Goal: Information Seeking & Learning: Learn about a topic

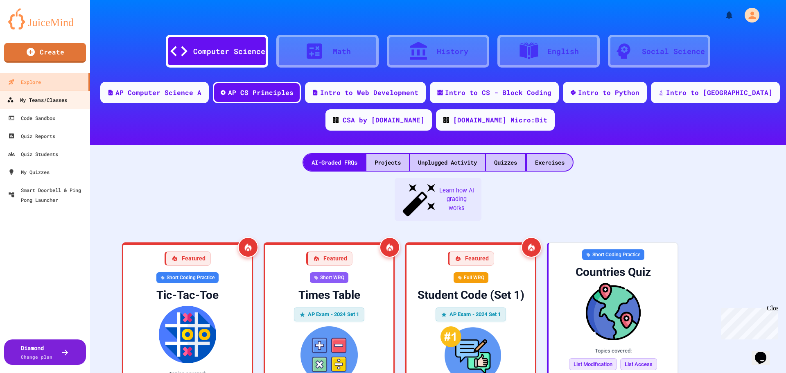
click at [34, 100] on div "My Teams/Classes" at bounding box center [37, 100] width 60 height 10
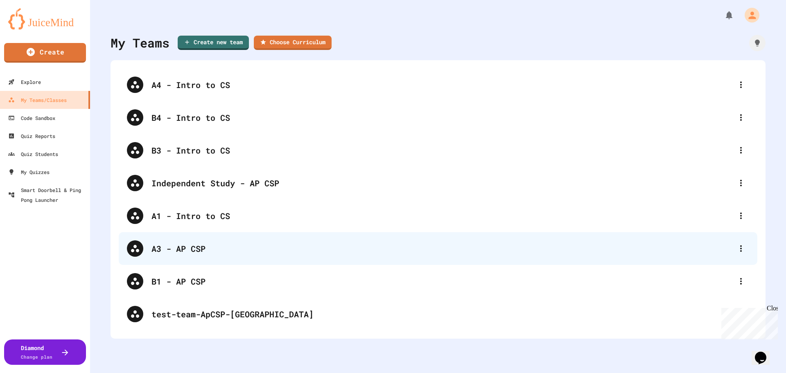
click at [186, 252] on div "A3 - AP CSP" at bounding box center [441, 248] width 581 height 12
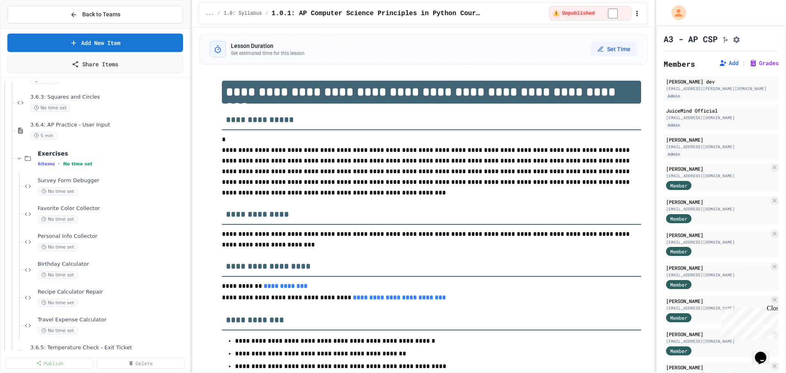
scroll to position [368, 0]
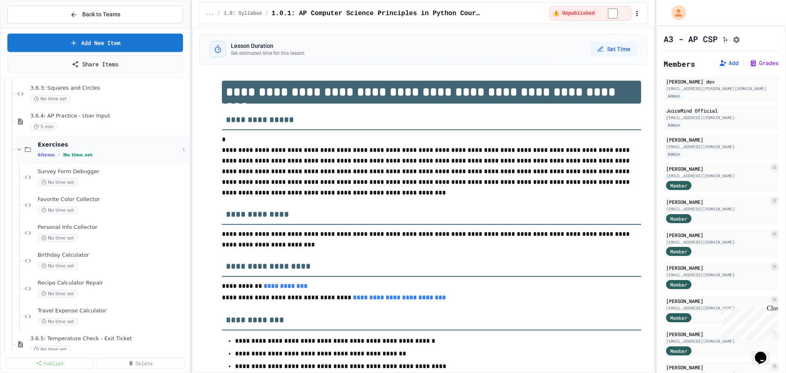
click at [51, 143] on span "Exercises" at bounding box center [109, 144] width 142 height 7
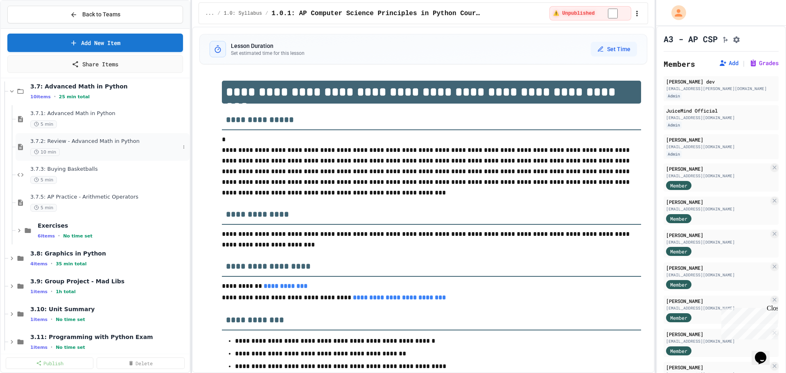
scroll to position [491, 0]
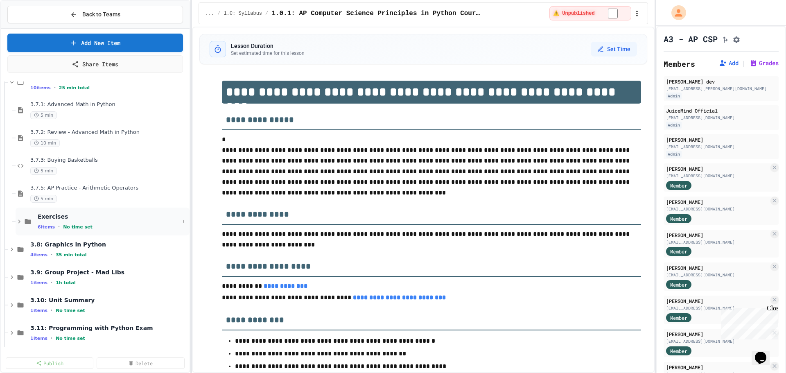
click at [56, 213] on span "Exercises" at bounding box center [109, 216] width 142 height 7
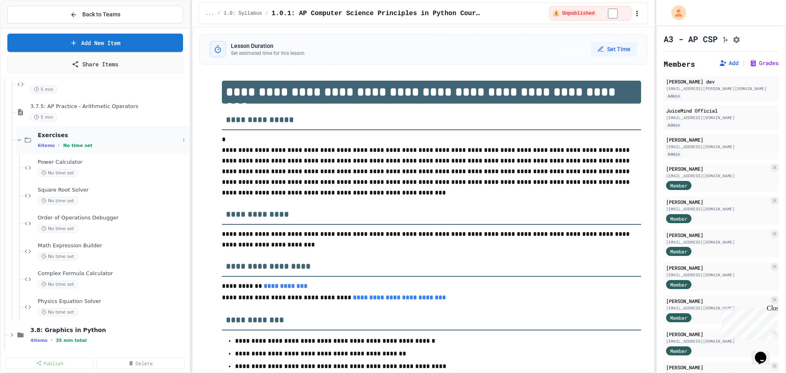
scroll to position [573, 0]
click at [62, 161] on span "Power Calculator" at bounding box center [109, 161] width 142 height 7
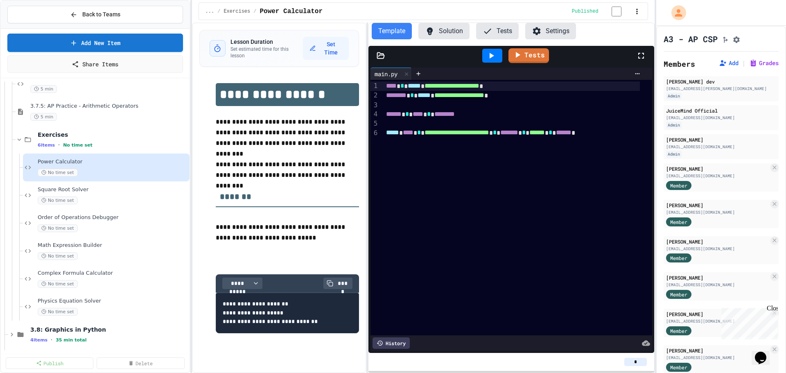
click at [637, 361] on input "*" at bounding box center [635, 362] width 23 height 8
type input "*"
click at [740, 39] on icon "Assignment Settings" at bounding box center [736, 40] width 8 height 8
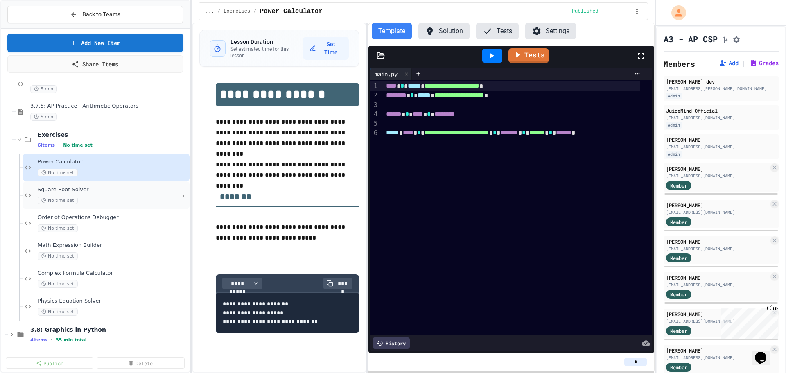
click at [59, 187] on span "Square Root Solver" at bounding box center [109, 189] width 142 height 7
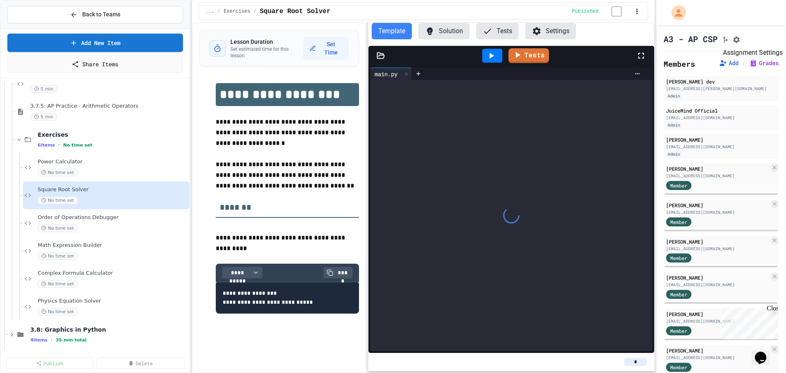
click at [740, 38] on icon "Assignment Settings" at bounding box center [736, 40] width 8 height 8
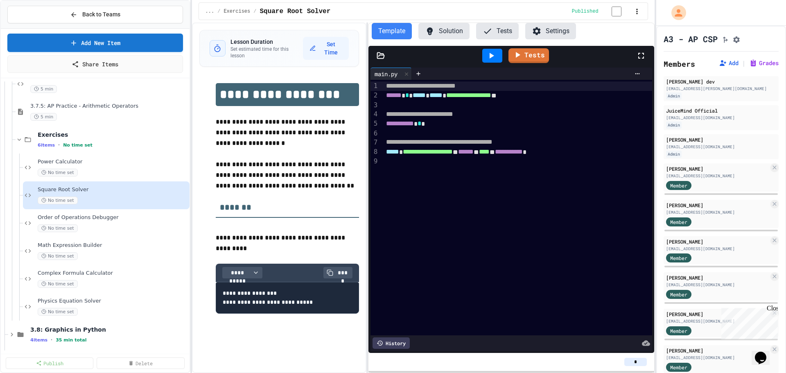
drag, startPoint x: 630, startPoint y: 361, endPoint x: 637, endPoint y: 361, distance: 7.0
click at [637, 361] on input "*" at bounding box center [635, 362] width 23 height 8
type input "*"
click at [100, 216] on span "Order of Operations Debugger" at bounding box center [109, 217] width 142 height 7
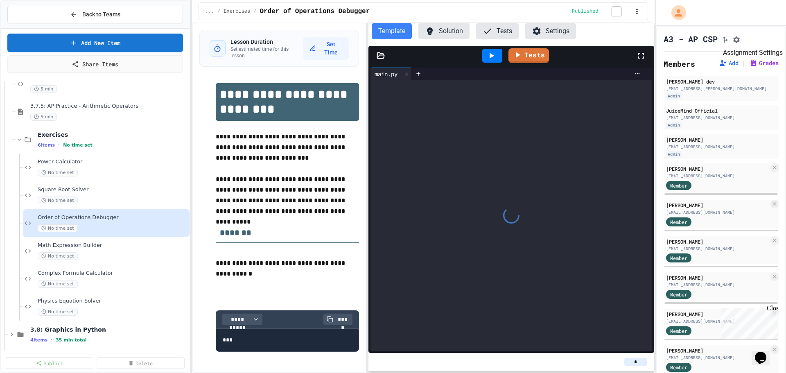
click at [739, 43] on icon "Assignment Settings" at bounding box center [736, 39] width 7 height 7
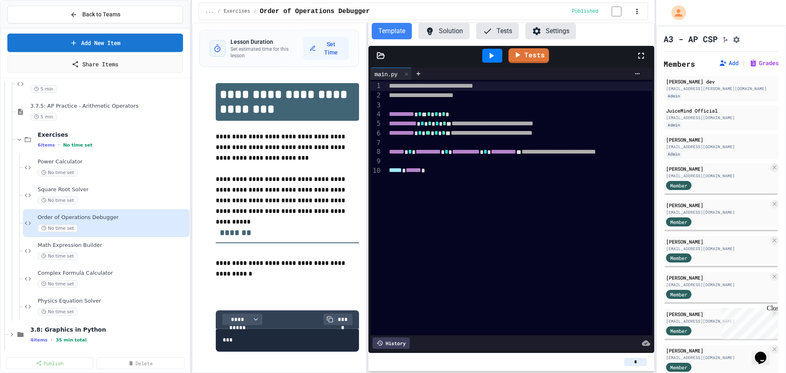
drag, startPoint x: 627, startPoint y: 362, endPoint x: 639, endPoint y: 361, distance: 12.0
click at [639, 361] on input "*" at bounding box center [635, 362] width 23 height 8
type input "*"
click at [80, 243] on span "Math Expression Builder" at bounding box center [109, 245] width 142 height 7
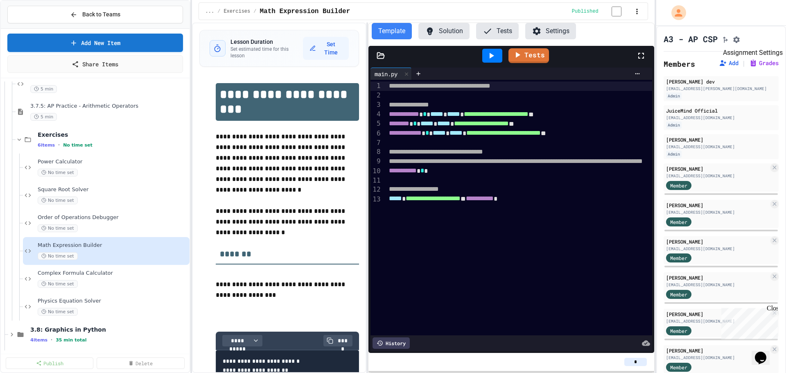
click at [740, 40] on icon "Assignment Settings" at bounding box center [736, 40] width 8 height 8
drag, startPoint x: 634, startPoint y: 361, endPoint x: 642, endPoint y: 362, distance: 8.3
click at [642, 362] on input "*" at bounding box center [635, 362] width 23 height 8
type input "*"
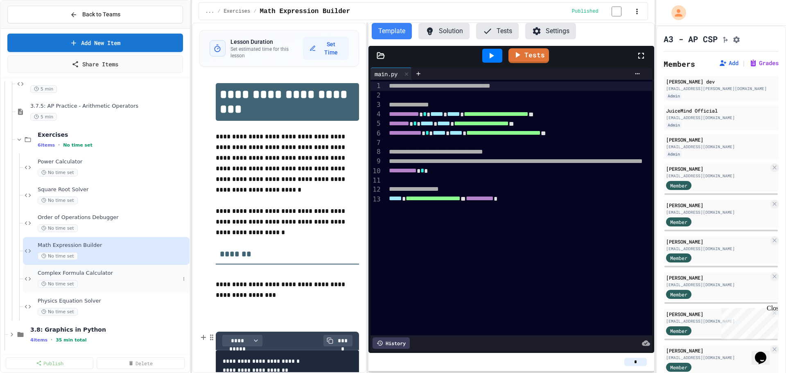
click at [90, 268] on div "Complex Formula Calculator No time set" at bounding box center [106, 279] width 167 height 28
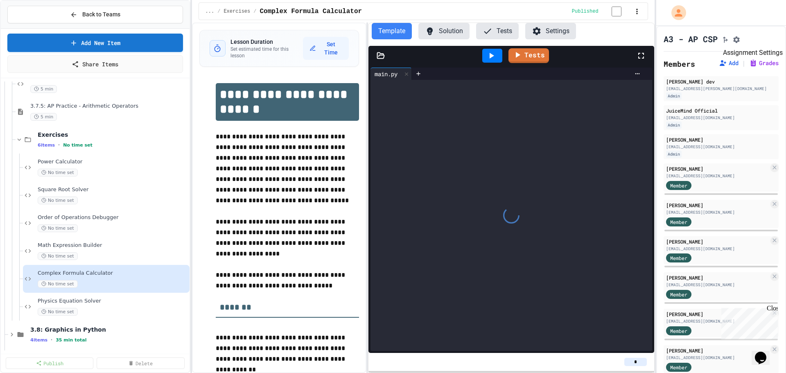
click at [740, 37] on icon "Assignment Settings" at bounding box center [736, 40] width 8 height 8
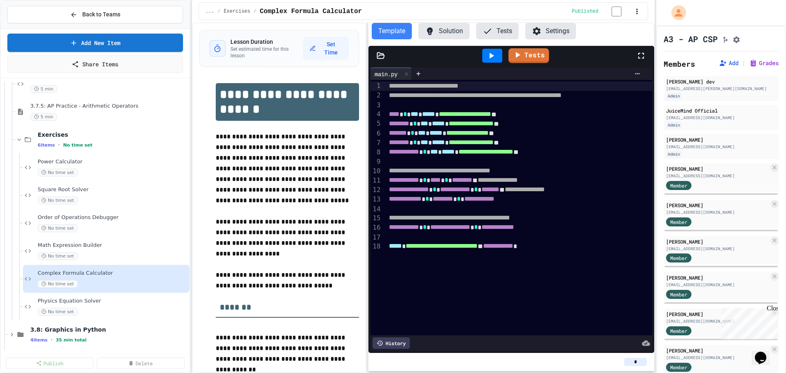
drag, startPoint x: 635, startPoint y: 360, endPoint x: 617, endPoint y: 362, distance: 17.6
click at [617, 362] on div "*" at bounding box center [511, 362] width 272 height 8
drag, startPoint x: 627, startPoint y: 363, endPoint x: 642, endPoint y: 365, distance: 14.5
click at [642, 365] on input "*" at bounding box center [635, 362] width 23 height 8
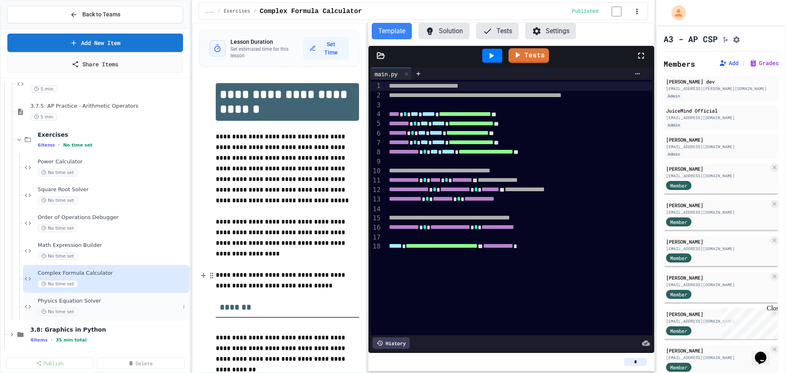
type input "*"
click at [111, 304] on div "Physics Equation Solver No time set" at bounding box center [109, 306] width 142 height 18
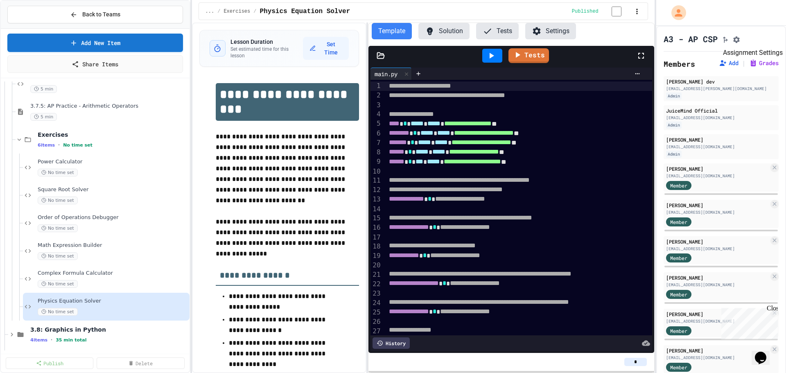
click at [740, 39] on icon "Assignment Settings" at bounding box center [736, 40] width 8 height 8
drag, startPoint x: 629, startPoint y: 362, endPoint x: 639, endPoint y: 361, distance: 9.4
click at [639, 361] on input "*" at bounding box center [635, 362] width 23 height 8
type input "*"
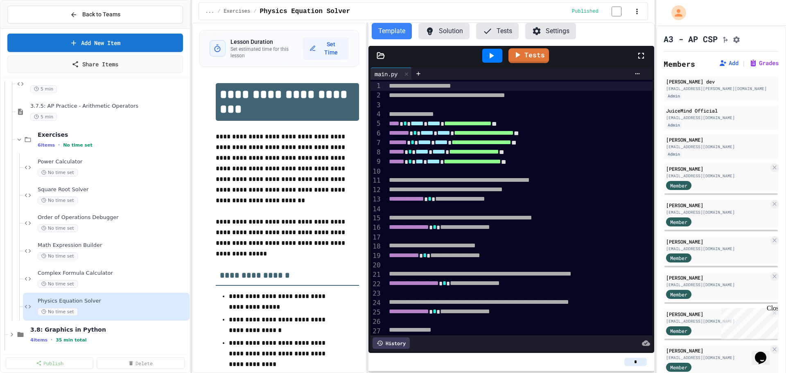
click at [563, 367] on div "*" at bounding box center [510, 362] width 285 height 18
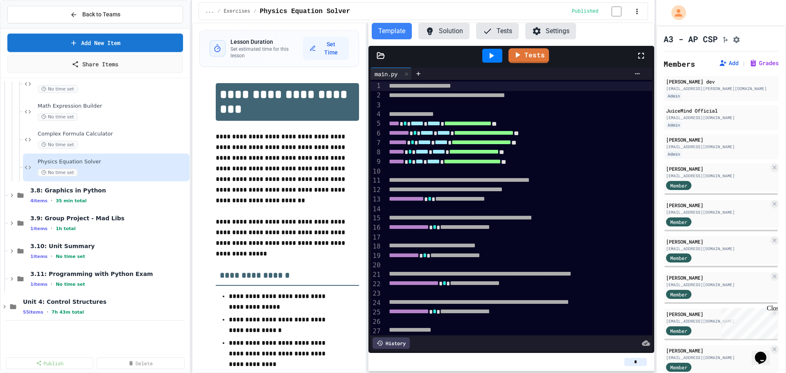
scroll to position [736, 0]
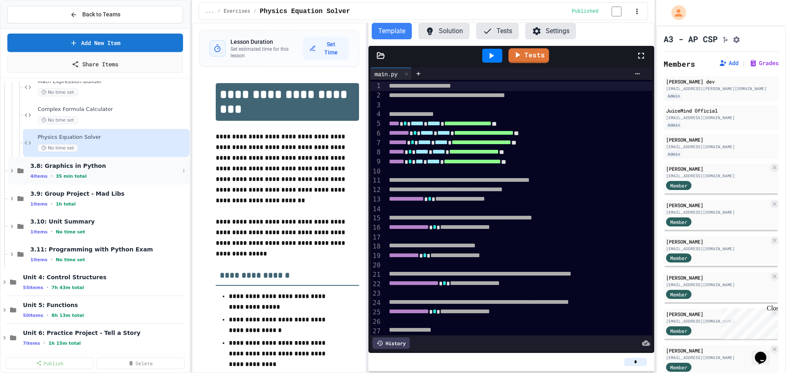
click at [78, 168] on span "3.8: Graphics in Python" at bounding box center [104, 165] width 149 height 7
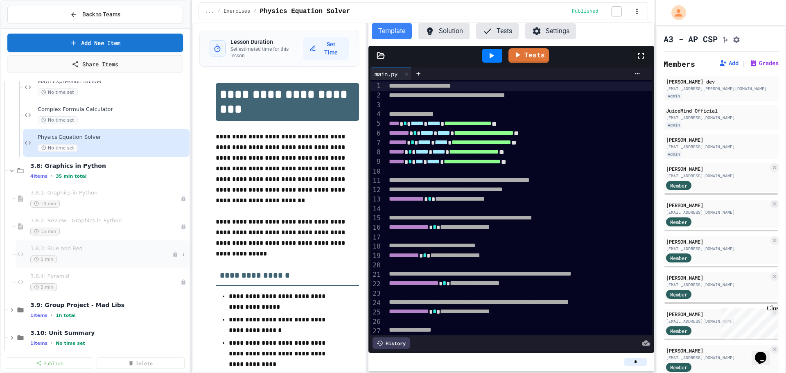
click at [79, 248] on span "3.8.3: Blue and Red" at bounding box center [101, 248] width 142 height 7
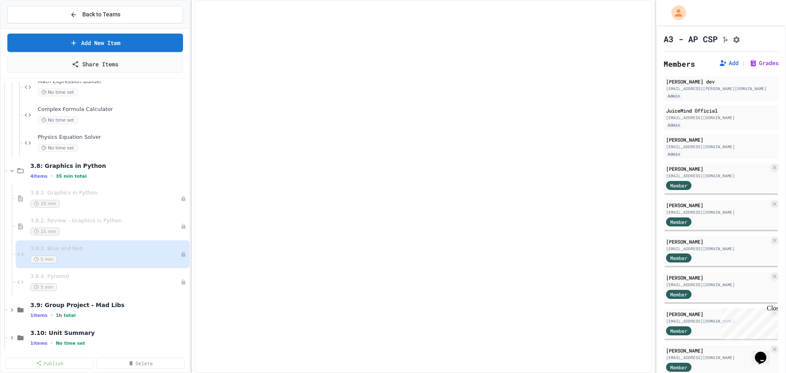
select select "***"
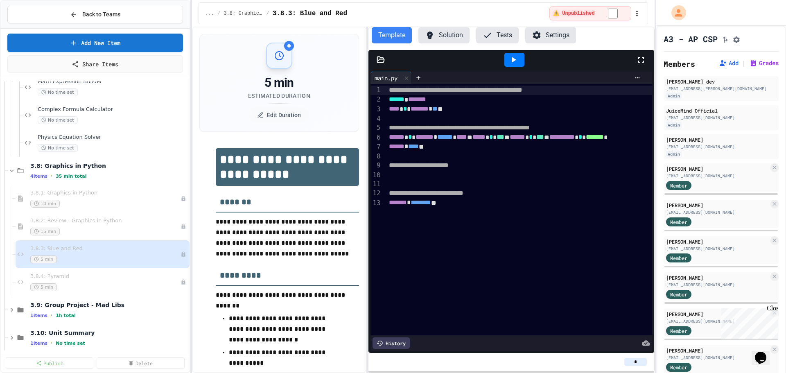
drag, startPoint x: 630, startPoint y: 362, endPoint x: 640, endPoint y: 363, distance: 9.8
click at [640, 363] on input "*" at bounding box center [635, 362] width 23 height 8
click at [56, 276] on span "3.8.4: Pyramid" at bounding box center [105, 276] width 150 height 7
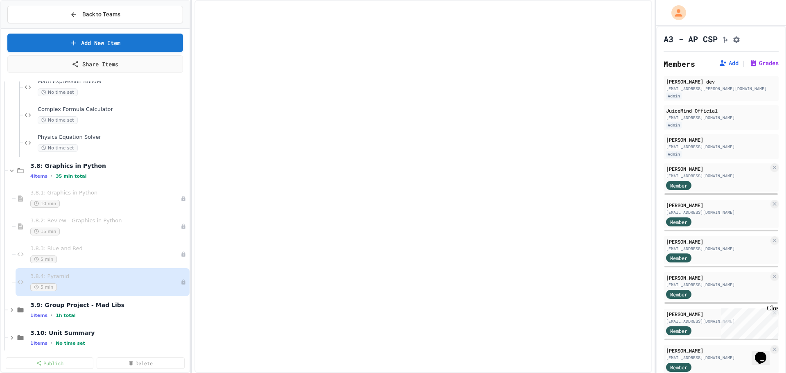
select select "*******"
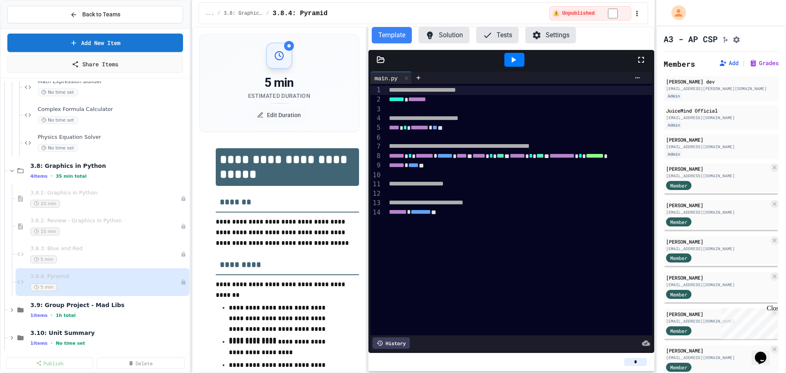
click at [102, 305] on span "3.9: Group Project - Mad Libs" at bounding box center [109, 304] width 158 height 7
click at [100, 305] on span "3.9: Group Project - Mad Libs" at bounding box center [104, 304] width 149 height 7
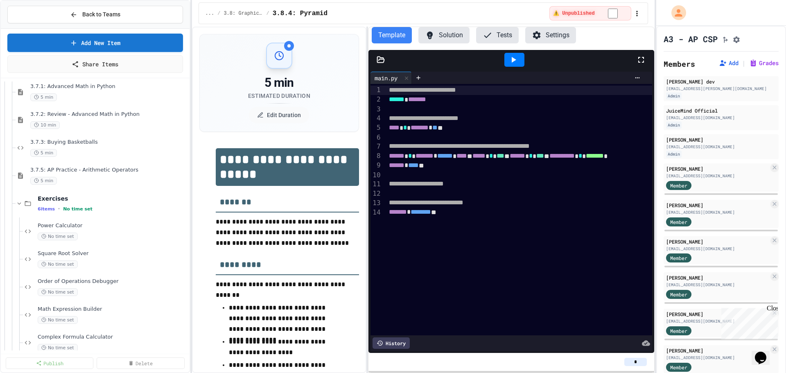
scroll to position [532, 0]
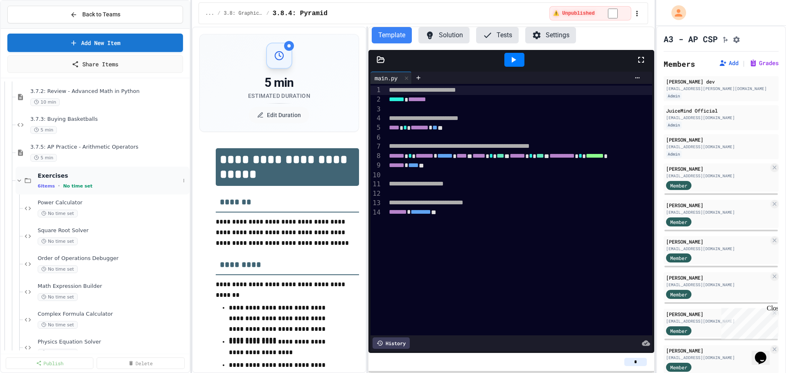
click at [47, 172] on span "Exercises" at bounding box center [109, 175] width 142 height 7
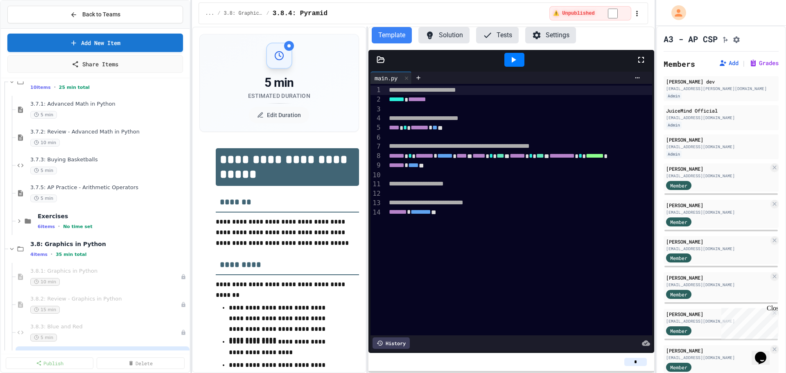
scroll to position [491, 0]
click at [69, 160] on span "3.7.3: Buying Basketballs" at bounding box center [104, 160] width 149 height 7
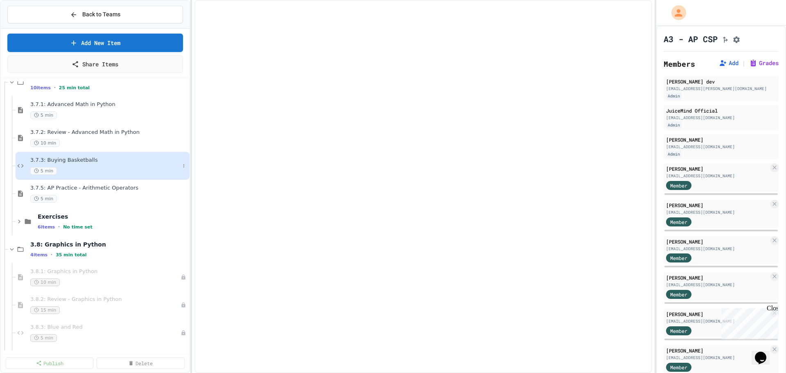
select select "***"
select select "*******"
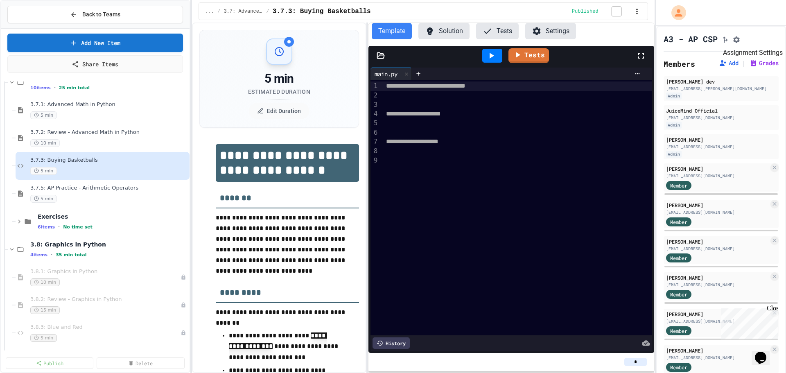
click at [740, 38] on icon "Assignment Settings" at bounding box center [736, 40] width 8 height 8
click at [739, 39] on icon "Assignment Settings" at bounding box center [736, 39] width 7 height 7
click at [104, 14] on span "Back to Teams" at bounding box center [101, 14] width 38 height 9
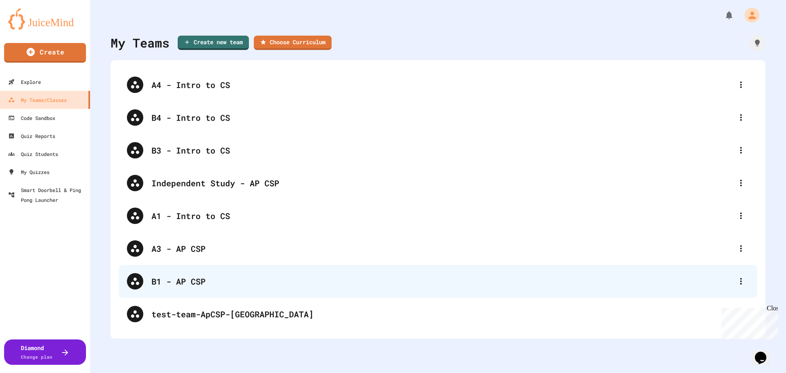
click at [181, 285] on div "B1 - AP CSP" at bounding box center [441, 281] width 581 height 12
